Goal: Task Accomplishment & Management: Use online tool/utility

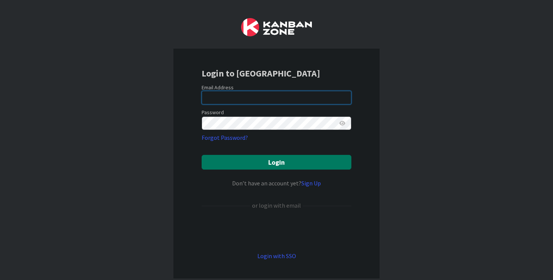
type input "[EMAIL_ADDRESS][DOMAIN_NAME]"
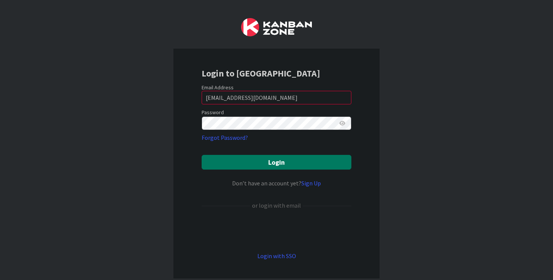
click at [257, 159] on button "Login" at bounding box center [277, 162] width 150 height 15
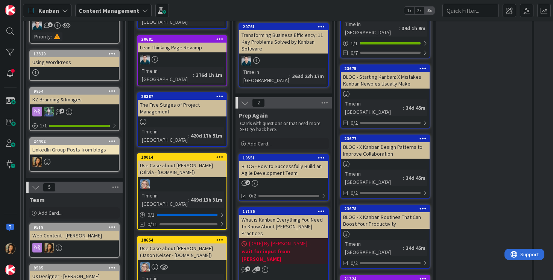
scroll to position [238, 0]
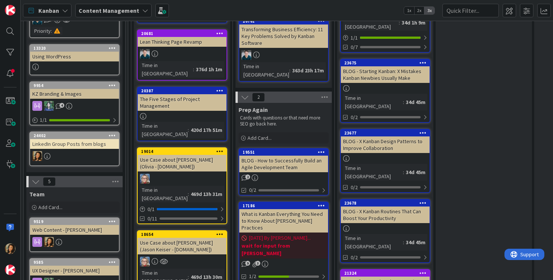
click at [96, 158] on div at bounding box center [74, 156] width 89 height 10
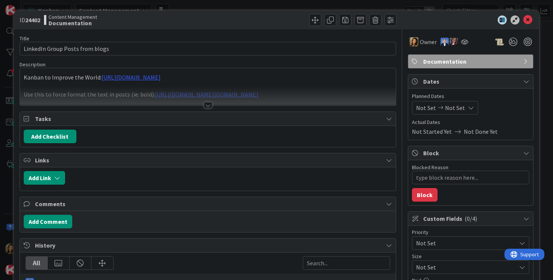
type textarea "x"
click at [251, 94] on div at bounding box center [208, 95] width 376 height 19
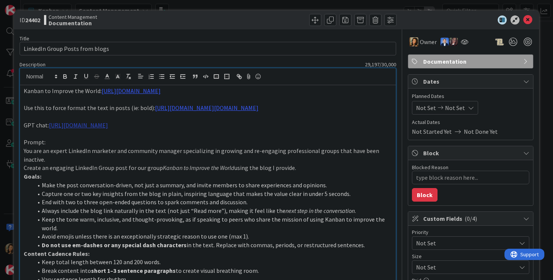
click at [108, 126] on link "[URL][DOMAIN_NAME]" at bounding box center [78, 125] width 59 height 8
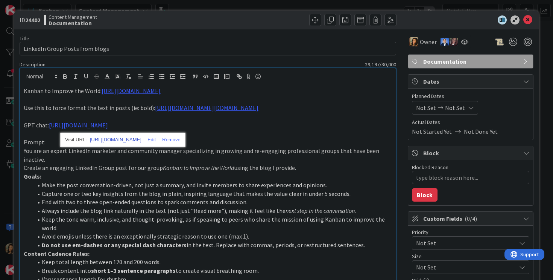
click at [141, 140] on link "[URL][DOMAIN_NAME]" at bounding box center [116, 140] width 52 height 10
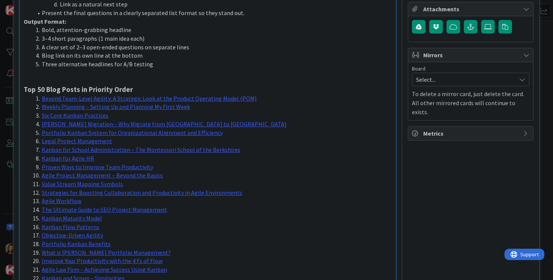
scroll to position [328, 0]
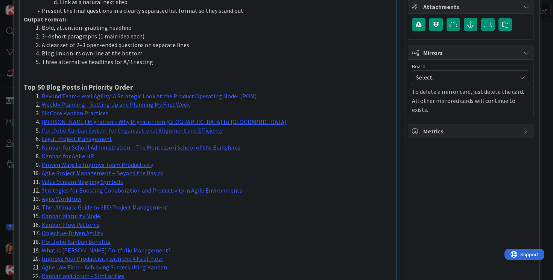
click at [200, 126] on link "Portfolio Kanban System for Organizational Alignment and Efficiency" at bounding box center [132, 130] width 181 height 8
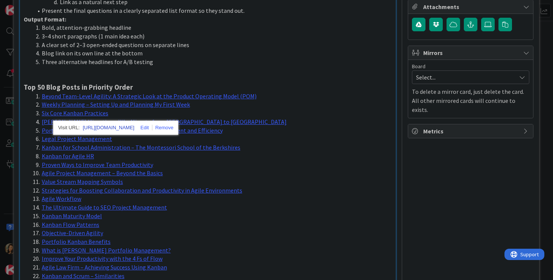
click at [105, 128] on link "[URL][DOMAIN_NAME]" at bounding box center [109, 128] width 52 height 10
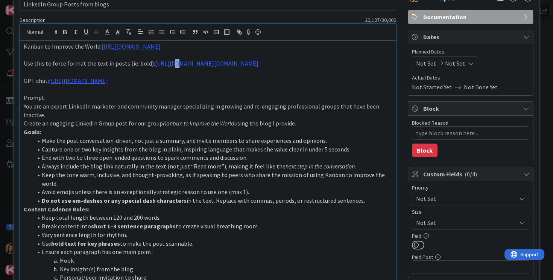
scroll to position [0, 0]
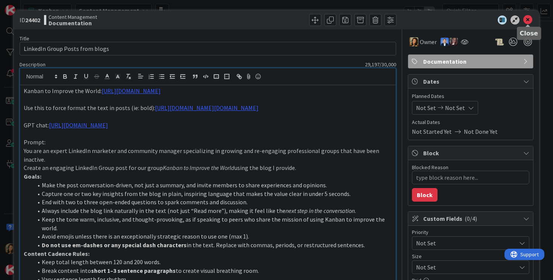
click at [527, 21] on icon at bounding box center [527, 19] width 9 height 9
